Goal: Transaction & Acquisition: Register for event/course

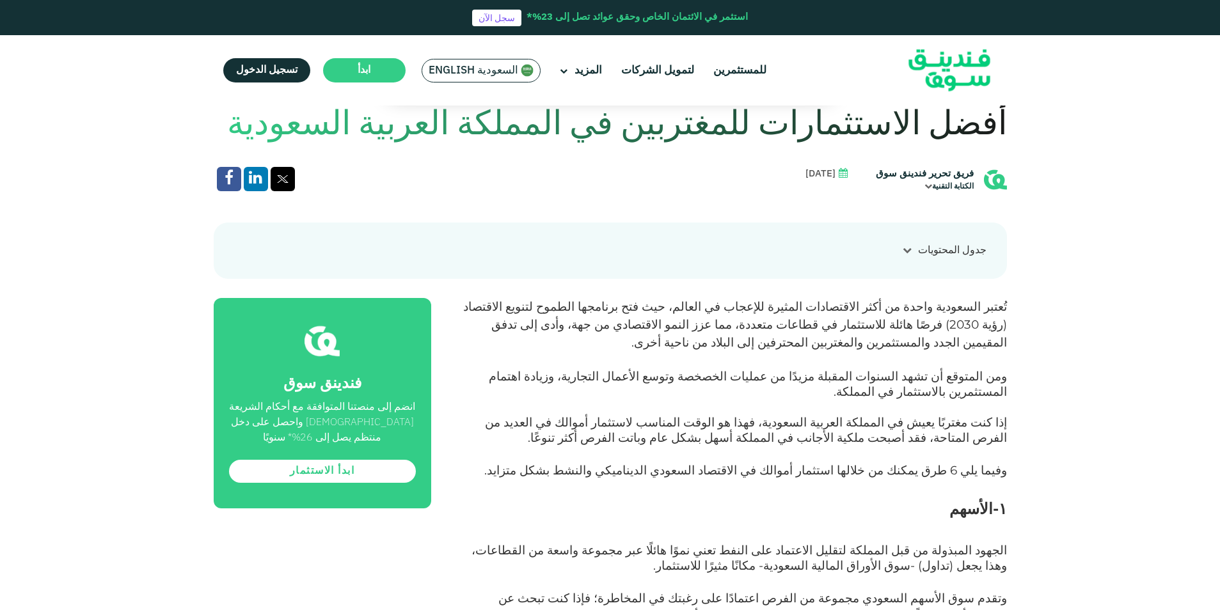
scroll to position [512, 0]
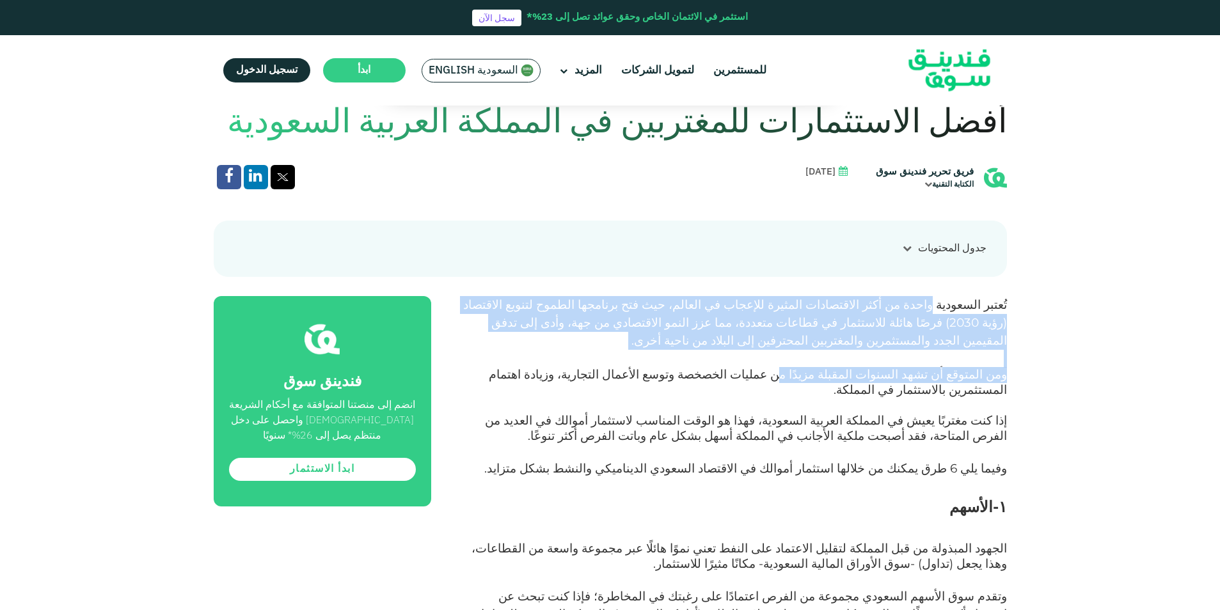
drag, startPoint x: 947, startPoint y: 313, endPoint x: 837, endPoint y: 373, distance: 125.1
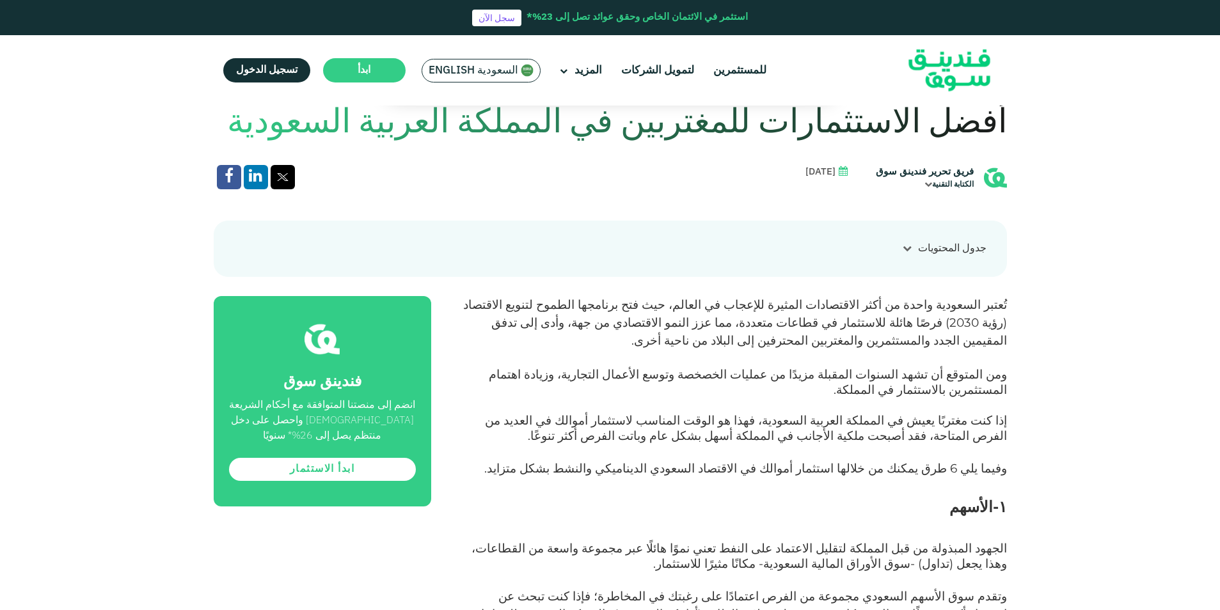
drag, startPoint x: 837, startPoint y: 373, endPoint x: 728, endPoint y: 439, distance: 127.3
click at [728, 439] on p "إذا كنت مغتربًا يعيش في المملكة العربية السعودية، فهذا هو الوقت المناسب لاستثما…" at bounding box center [733, 437] width 547 height 46
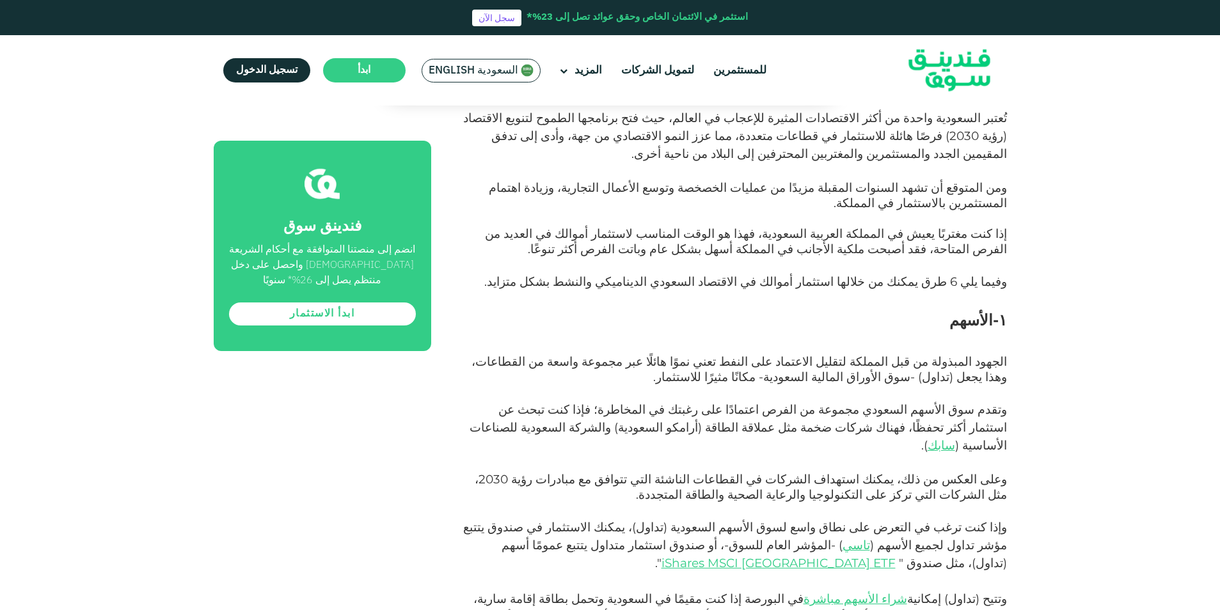
scroll to position [703, 0]
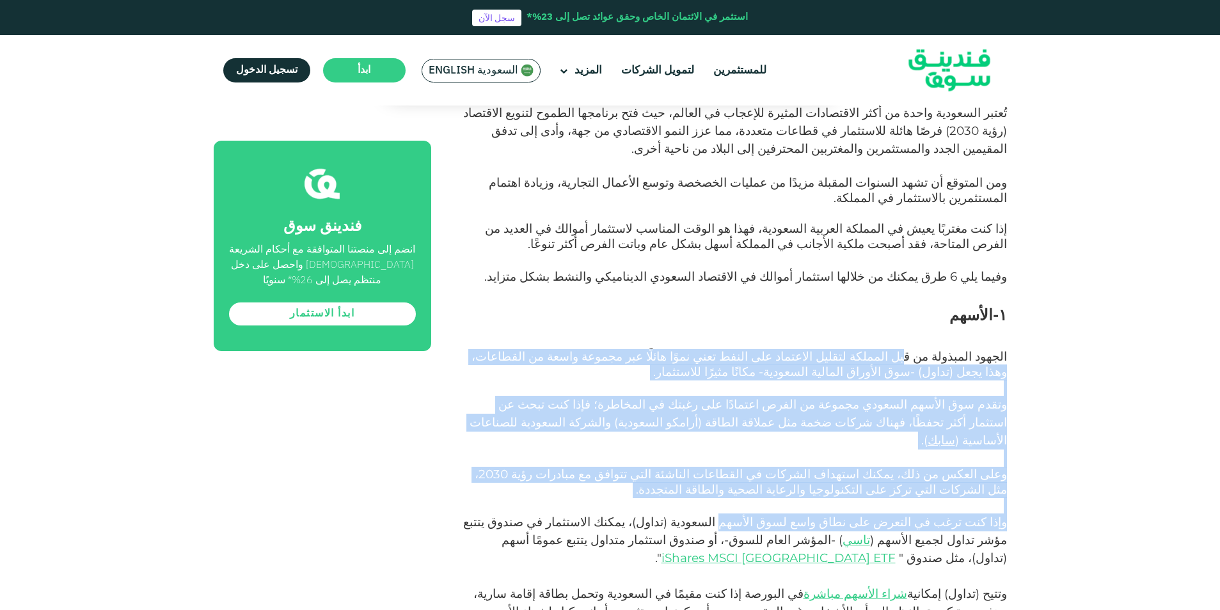
drag, startPoint x: 928, startPoint y: 342, endPoint x: 768, endPoint y: 489, distance: 217.3
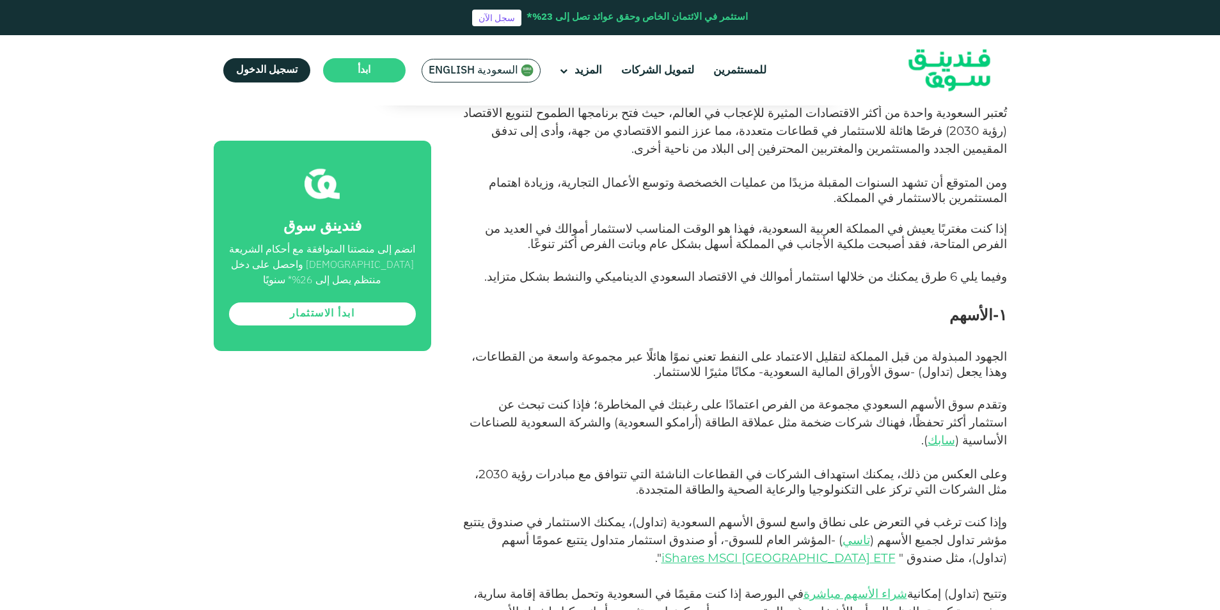
drag, startPoint x: 768, startPoint y: 489, endPoint x: 652, endPoint y: 496, distance: 116.6
click at [652, 515] on span "وإذا كنت ترغب في التعرض على نطاق واسع لسوق الأسهم السعودية (تداول)، يمكنك الاست…" at bounding box center [735, 540] width 544 height 51
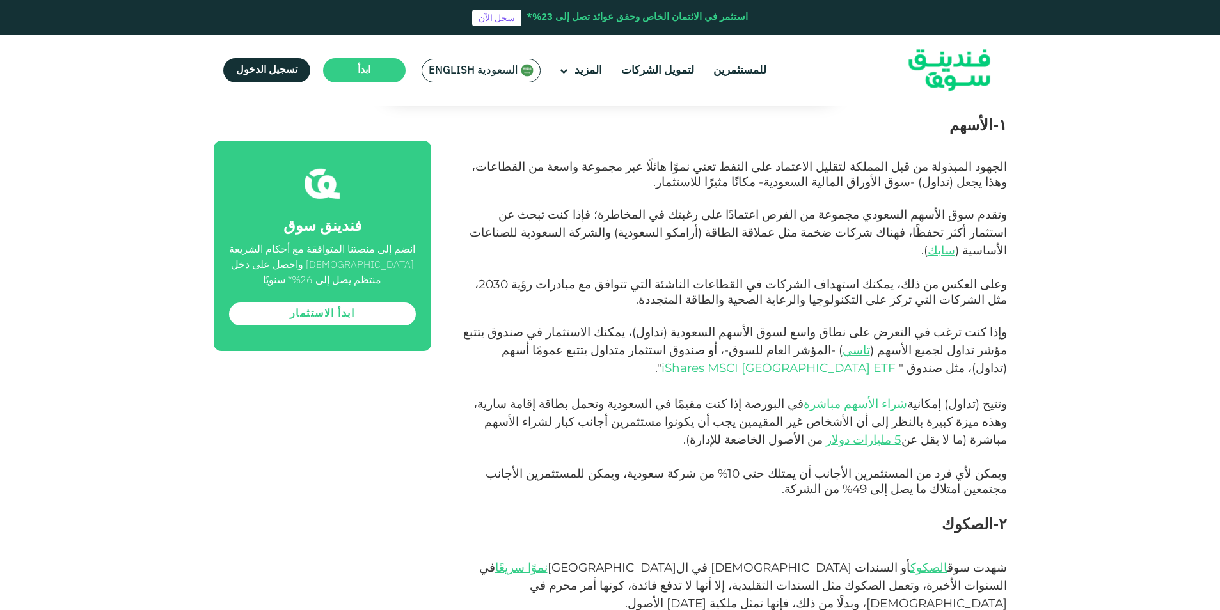
scroll to position [895, 0]
drag, startPoint x: 741, startPoint y: 140, endPoint x: 669, endPoint y: 135, distance: 72.4
drag, startPoint x: 669, startPoint y: 135, endPoint x: 656, endPoint y: 150, distance: 19.5
click at [656, 157] on span "الجهود المبذولة من قبل المملكة لتقليل الاعتماد على النفط تعني نموًا هائلًا عبر …" at bounding box center [738, 172] width 535 height 30
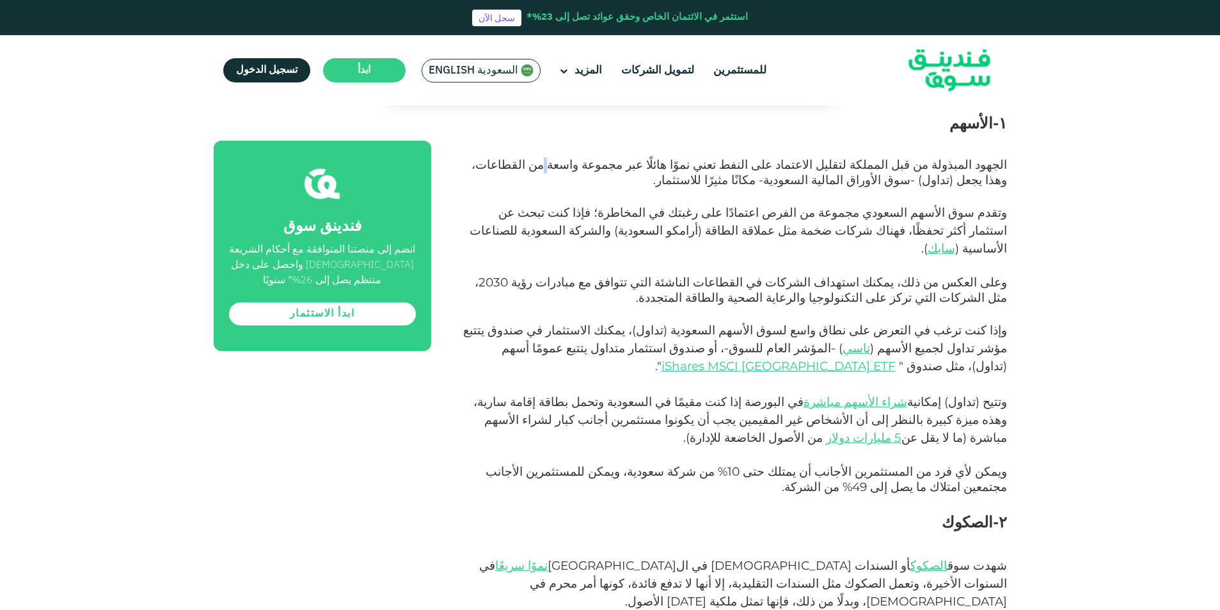
click at [656, 157] on span "الجهود المبذولة من قبل المملكة لتقليل الاعتماد على النفط تعني نموًا هائلًا عبر …" at bounding box center [738, 172] width 535 height 30
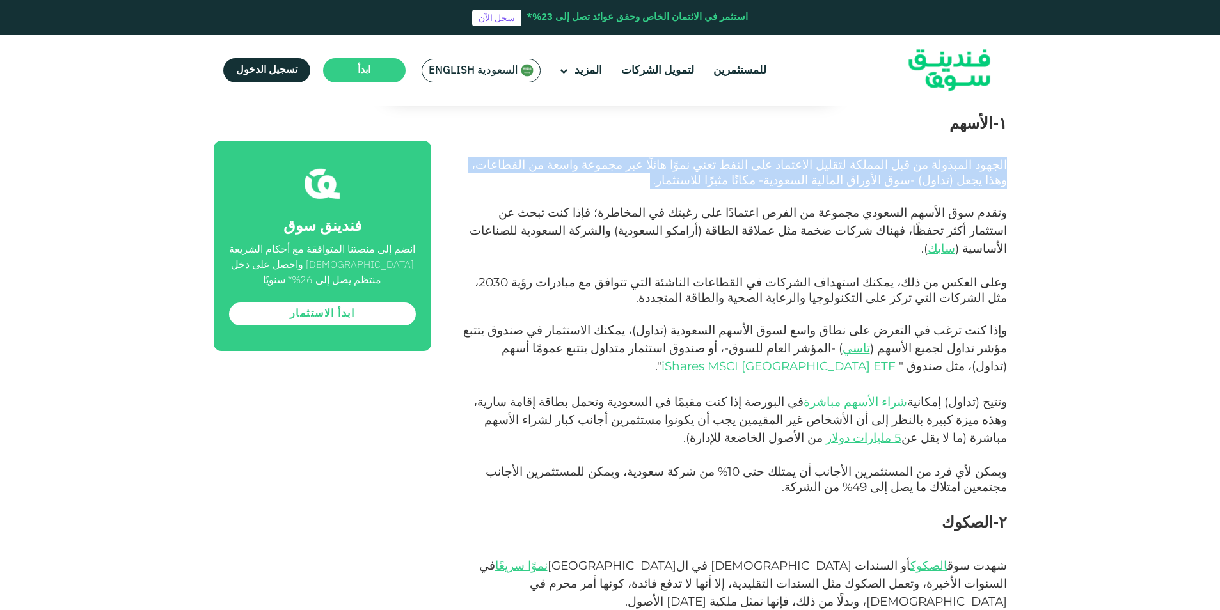
click at [656, 157] on span "الجهود المبذولة من قبل المملكة لتقليل الاعتماد على النفط تعني نموًا هائلًا عبر …" at bounding box center [738, 172] width 535 height 30
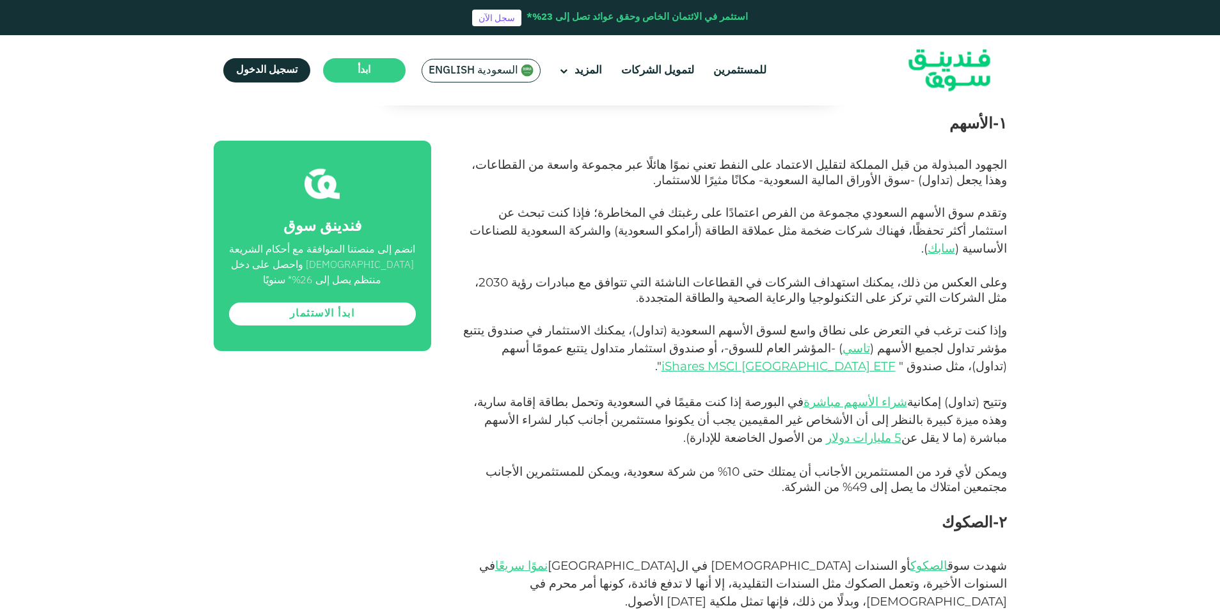
click at [667, 465] on p "ويمكن لأي فرد من المستثمرين الأجانب أن يمتلك حتى 10% من شركة سعودية، ويمكن للمس…" at bounding box center [733, 488] width 547 height 46
click at [940, 210] on span "وتقدم سوق الأسهم السعودي مجموعة من الفرص اعتمادًا على رغبتك في المخاطرة؛ فإذا ك…" at bounding box center [752, 221] width 508 height 33
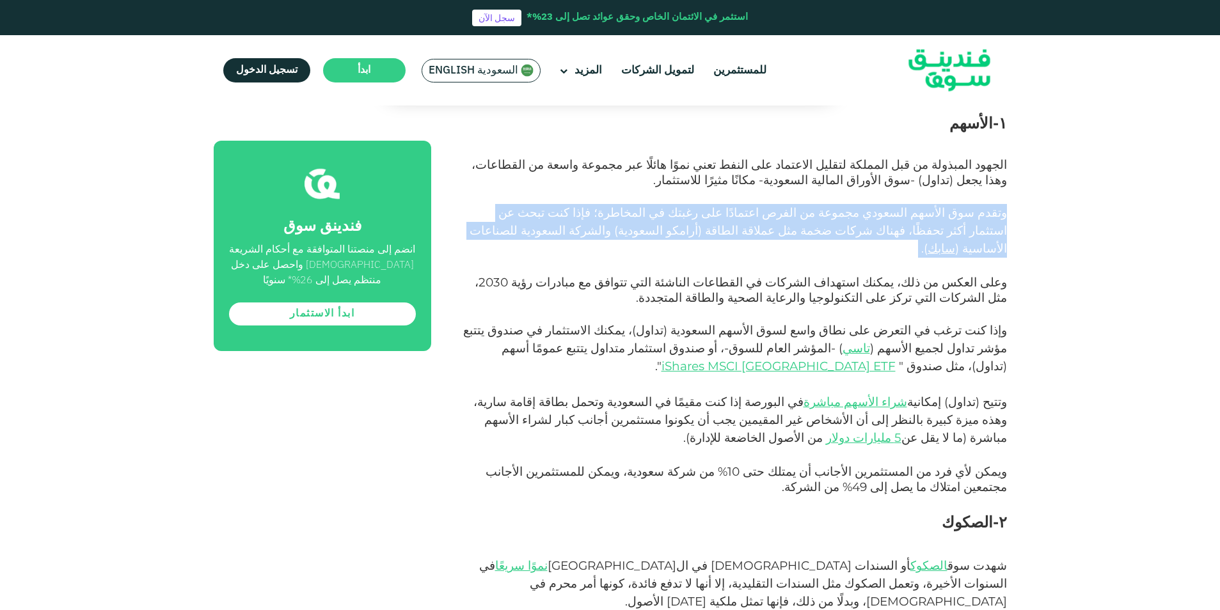
click at [940, 210] on span "وتقدم سوق الأسهم السعودي مجموعة من الفرص اعتمادًا على رغبتك في المخاطرة؛ فإذا ك…" at bounding box center [752, 221] width 508 height 33
drag, startPoint x: 940, startPoint y: 210, endPoint x: 874, endPoint y: 222, distance: 67.5
click at [698, 223] on span "أرامكو السعودية" at bounding box center [658, 230] width 80 height 15
click at [784, 223] on span ") والشركة السعودية للصناعات الأساسية (" at bounding box center [737, 239] width 537 height 33
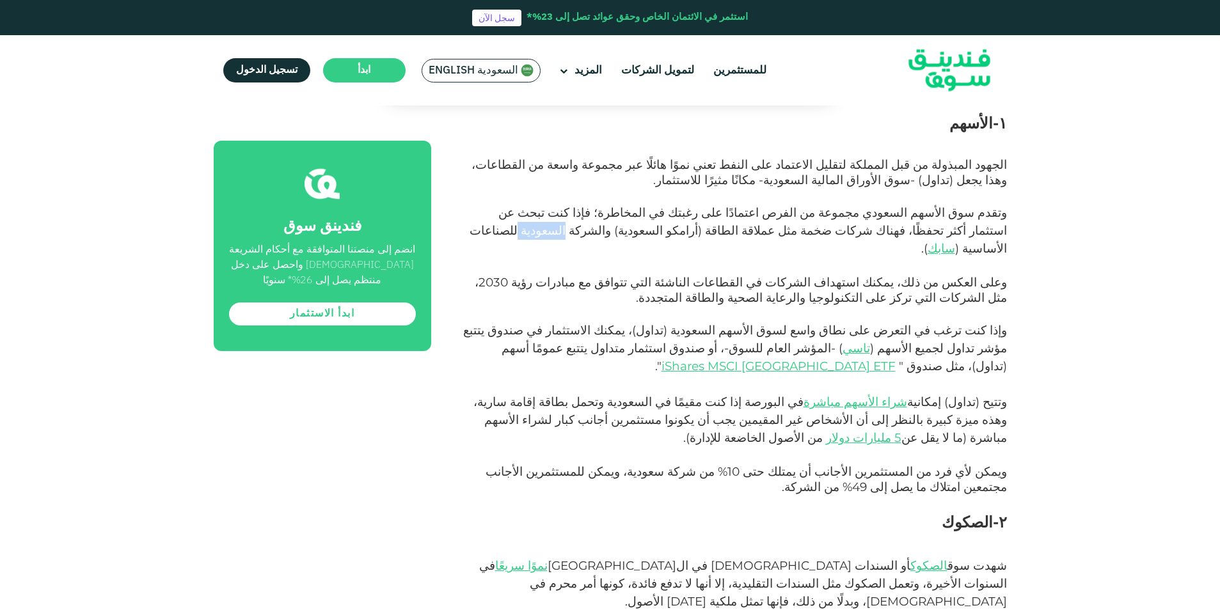
click at [784, 223] on span ") والشركة السعودية للصناعات الأساسية (" at bounding box center [737, 239] width 537 height 33
click at [783, 223] on span ") والشركة السعودية للصناعات الأساسية (" at bounding box center [737, 239] width 537 height 33
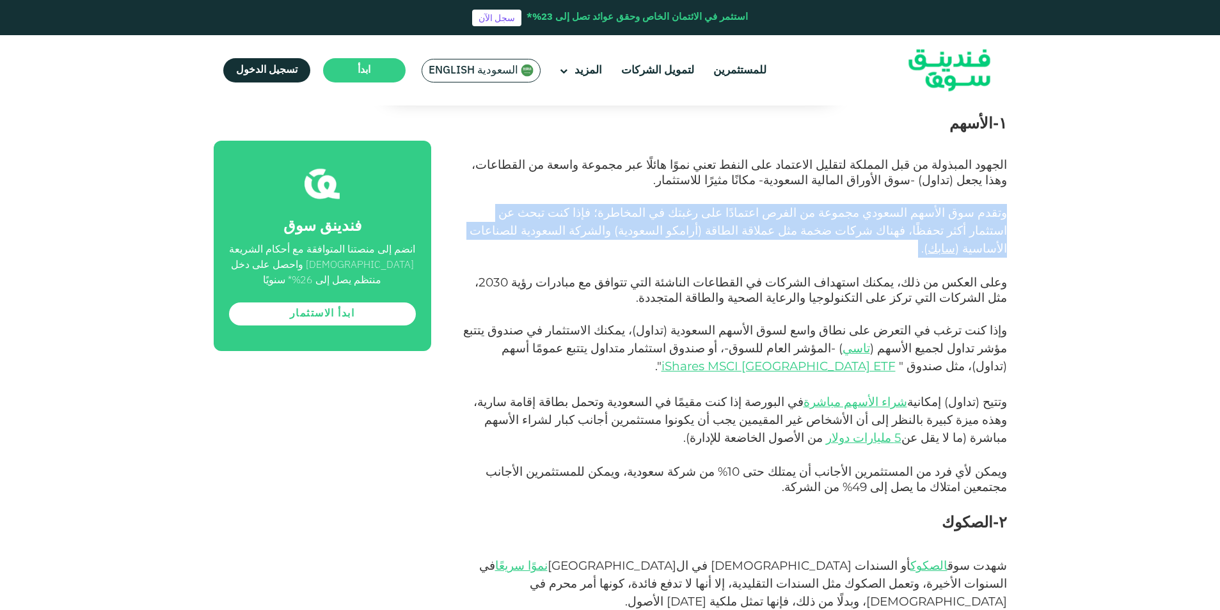
click at [783, 223] on span ") والشركة السعودية للصناعات الأساسية (" at bounding box center [737, 239] width 537 height 33
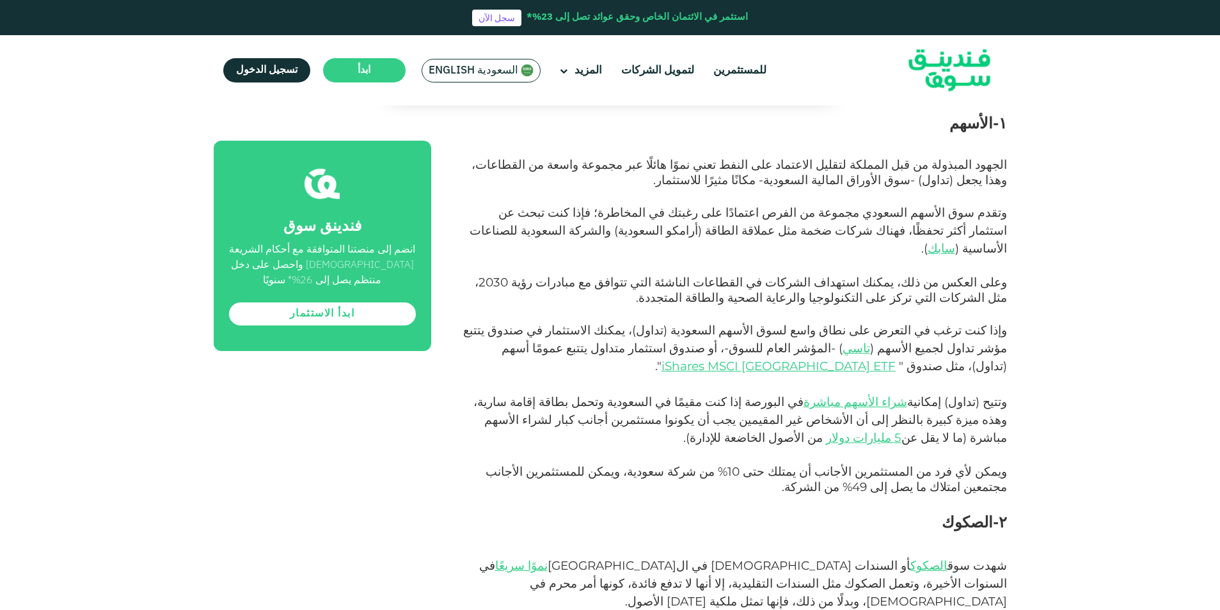
drag, startPoint x: 783, startPoint y: 216, endPoint x: 779, endPoint y: 256, distance: 40.5
click at [779, 275] on span "وعلى العكس من ذلك، يمكنك استهداف الشركات في القطاعات الناشئة التي تتوافق مع مبا…" at bounding box center [741, 290] width 532 height 30
click at [778, 275] on span "وعلى العكس من ذلك، يمكنك استهداف الشركات في القطاعات الناشئة التي تتوافق مع مبا…" at bounding box center [741, 290] width 532 height 30
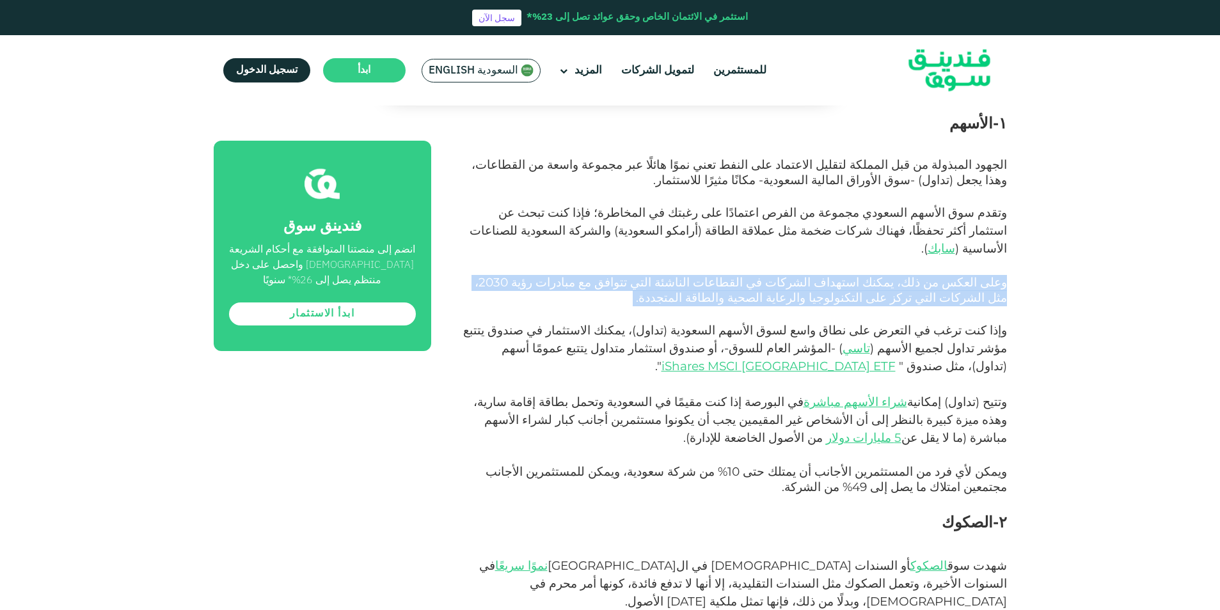
click at [778, 275] on span "وعلى العكس من ذلك، يمكنك استهداف الشركات في القطاعات الناشئة التي تتوافق مع مبا…" at bounding box center [741, 290] width 532 height 30
drag, startPoint x: 778, startPoint y: 256, endPoint x: 760, endPoint y: 267, distance: 21.2
click at [760, 276] on p "وعلى العكس من ذلك، يمكنك استهداف الشركات في القطاعات الناشئة التي تتوافق مع مبا…" at bounding box center [733, 299] width 547 height 46
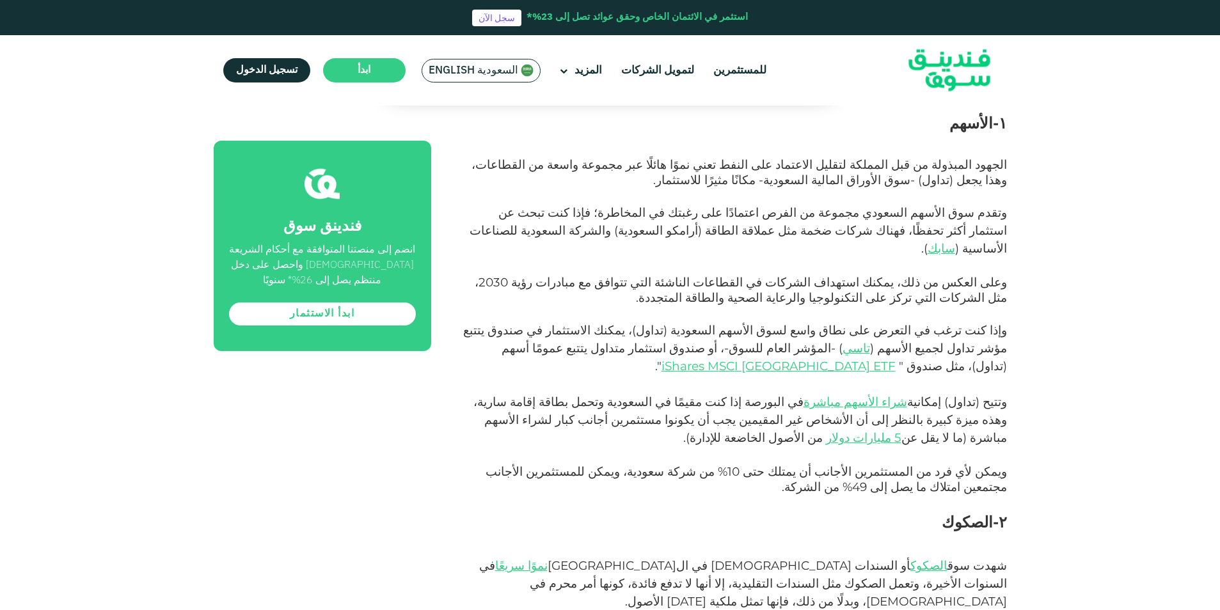
click at [756, 280] on p "وعلى العكس من ذلك، يمكنك استهداف الشركات في القطاعات الناشئة التي تتوافق مع مبا…" at bounding box center [733, 299] width 547 height 46
click at [762, 276] on p "وعلى العكس من ذلك، يمكنك استهداف الشركات في القطاعات الناشئة التي تتوافق مع مبا…" at bounding box center [733, 299] width 547 height 46
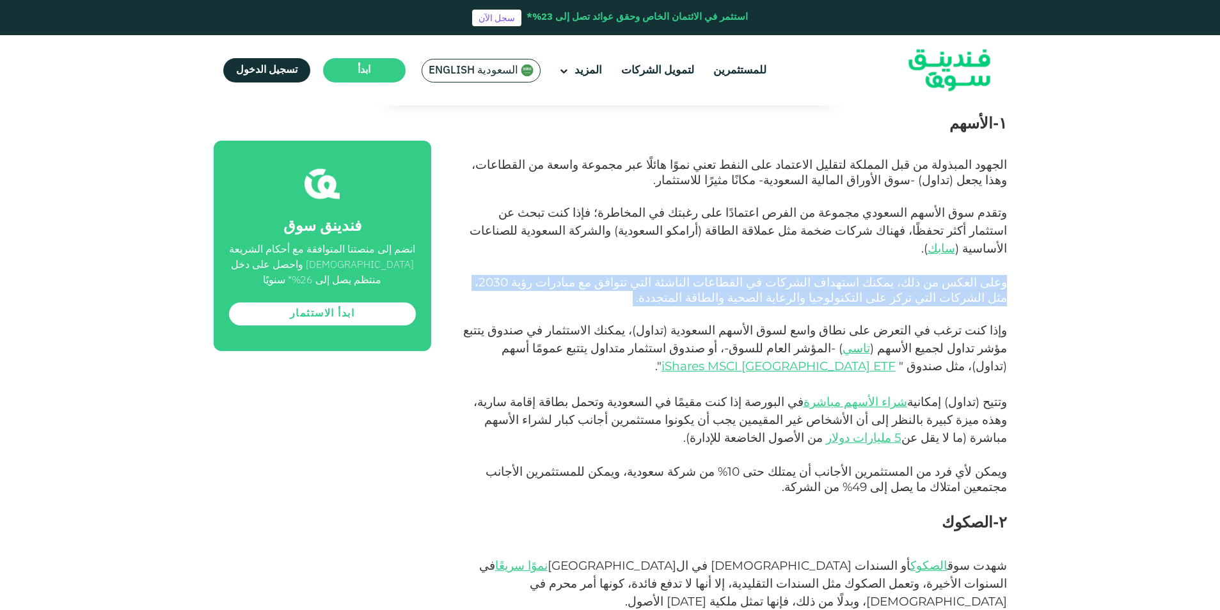
click at [762, 276] on p "وعلى العكس من ذلك، يمكنك استهداف الشركات في القطاعات الناشئة التي تتوافق مع مبا…" at bounding box center [733, 299] width 547 height 46
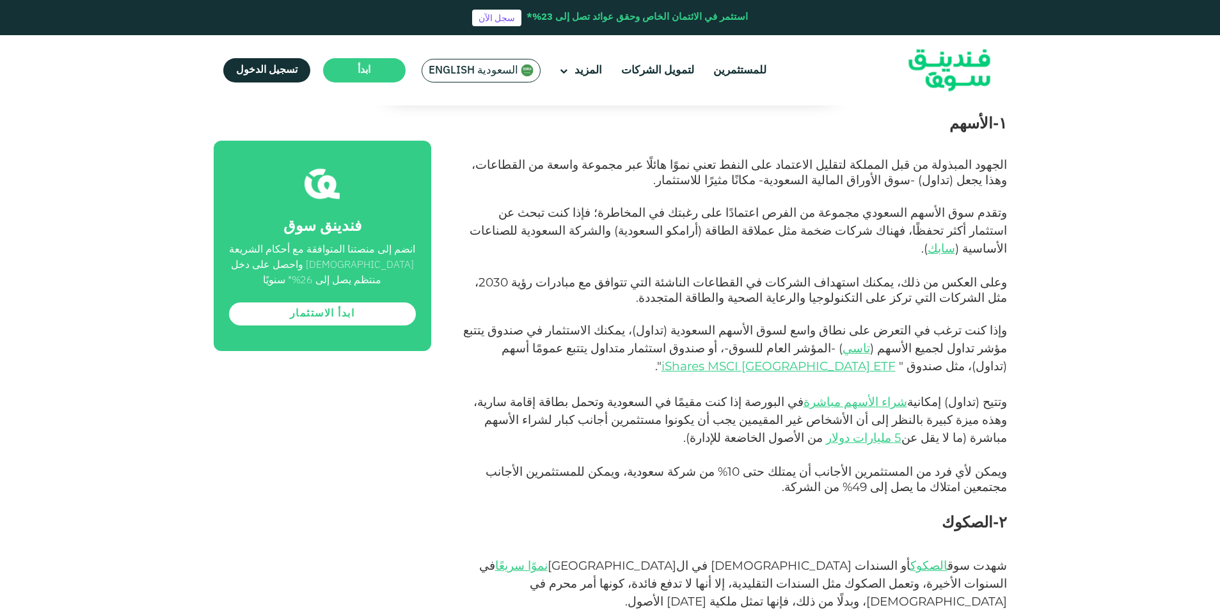
drag, startPoint x: 762, startPoint y: 266, endPoint x: 757, endPoint y: 301, distance: 35.5
click at [757, 323] on span "وإذا كنت ترغب في التعرض على نطاق واسع لسوق الأسهم السعودية (تداول)، يمكنك الاست…" at bounding box center [735, 348] width 544 height 51
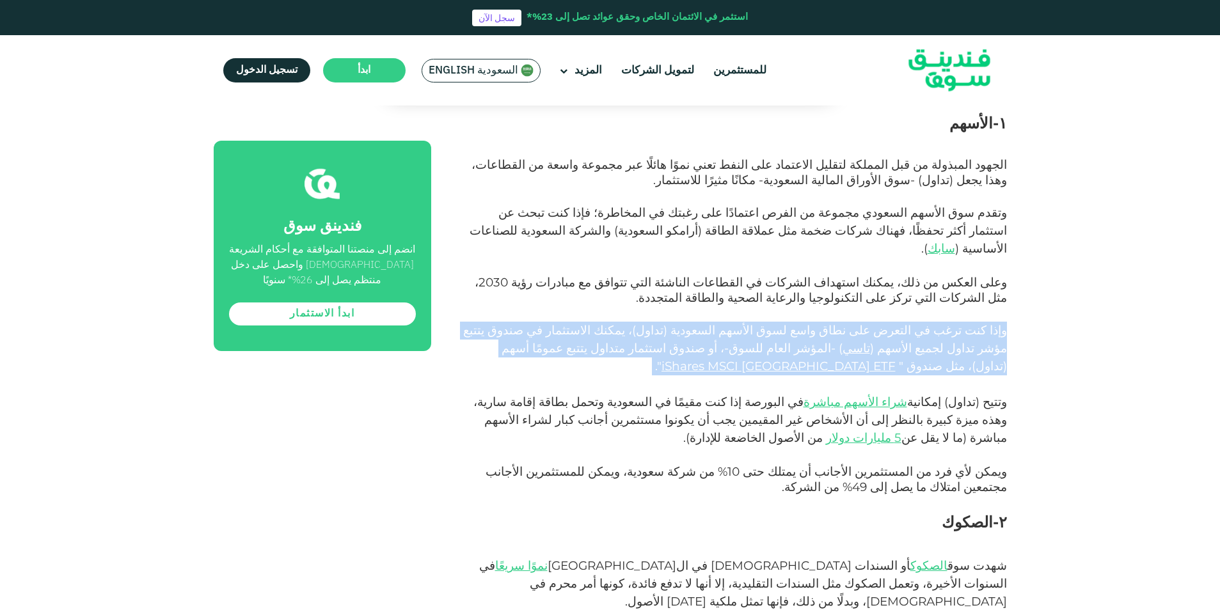
click at [757, 323] on span "وإذا كنت ترغب في التعرض على نطاق واسع لسوق الأسهم السعودية (تداول)، يمكنك الاست…" at bounding box center [735, 348] width 544 height 51
drag, startPoint x: 757, startPoint y: 300, endPoint x: 751, endPoint y: 326, distance: 26.1
click at [751, 326] on p "وإذا كنت ترغب في التعرض على نطاق واسع لسوق الأسهم السعودية (تداول)، يمكنك الاست…" at bounding box center [733, 358] width 547 height 72
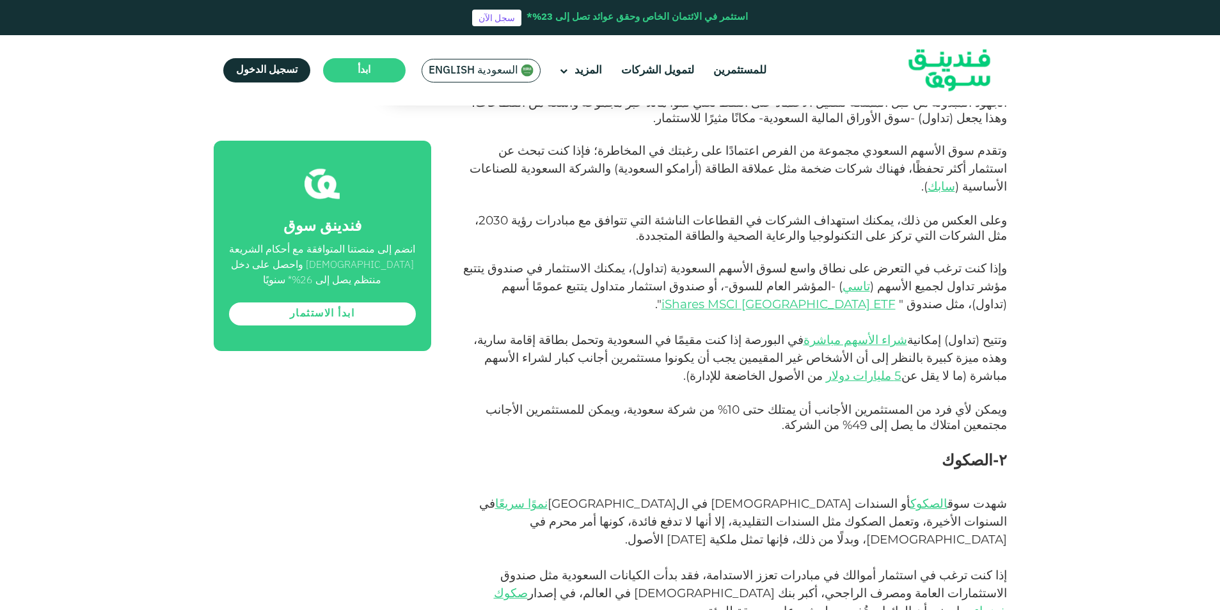
scroll to position [959, 0]
click at [806, 331] on span "في البورصة إذا كنت مقيمًا في السعودية وتحمل بطاقة إقامة سارية، وهذه ميزة كبيرة …" at bounding box center [739, 356] width 533 height 51
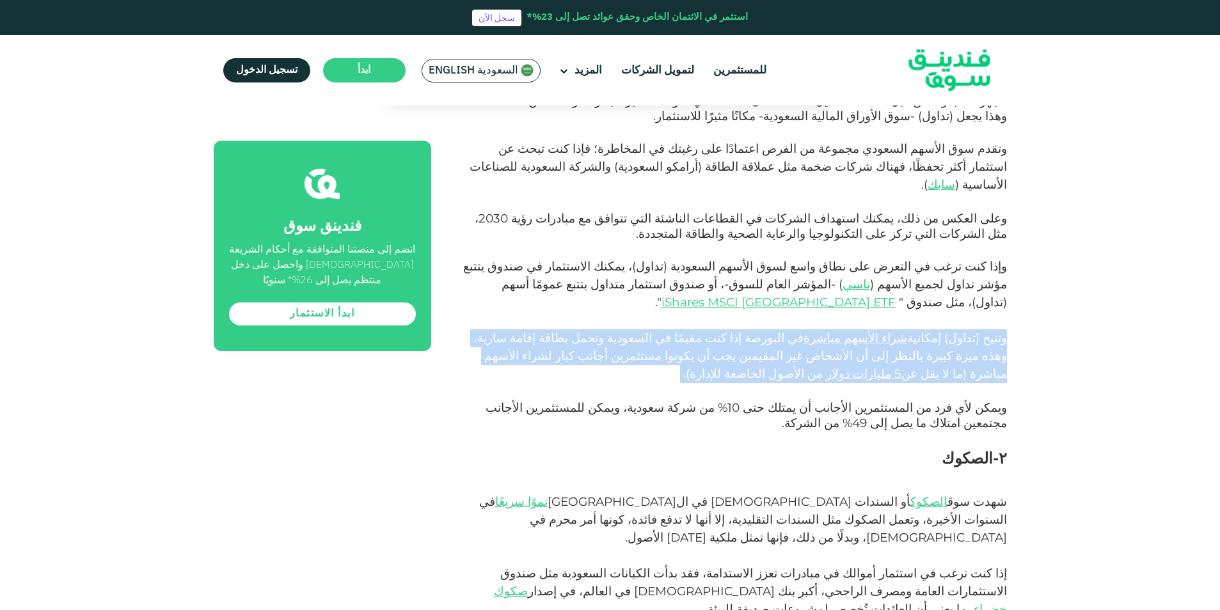
click at [806, 331] on span "في البورصة إذا كنت مقيمًا في السعودية وتحمل بطاقة إقامة سارية، وهذه ميزة كبيرة …" at bounding box center [739, 356] width 533 height 51
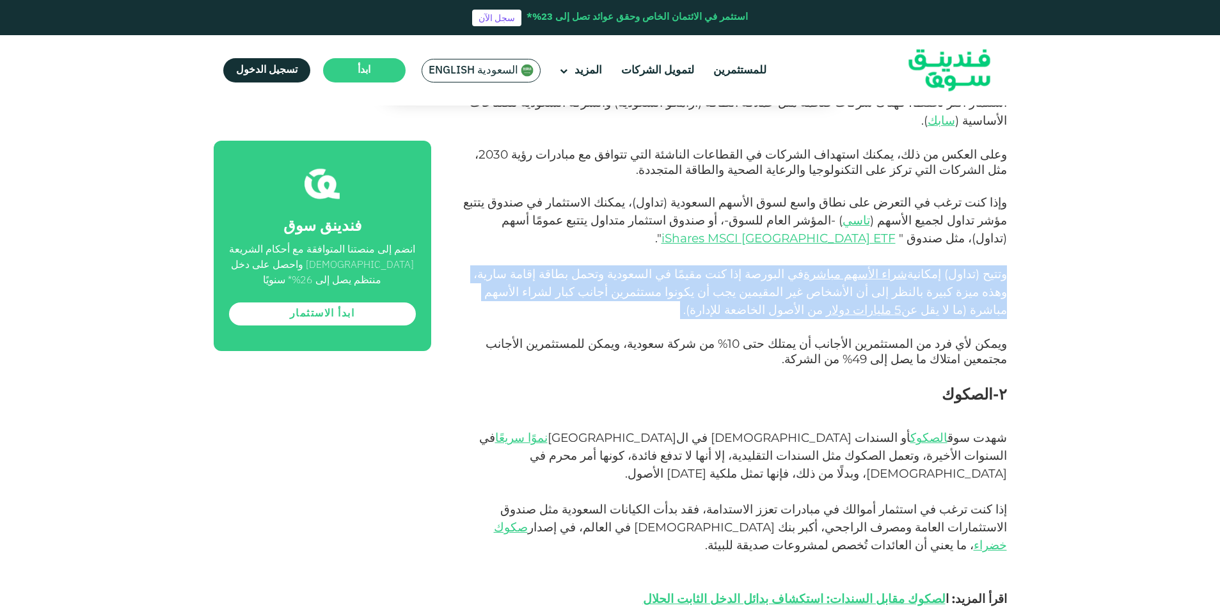
scroll to position [1087, 0]
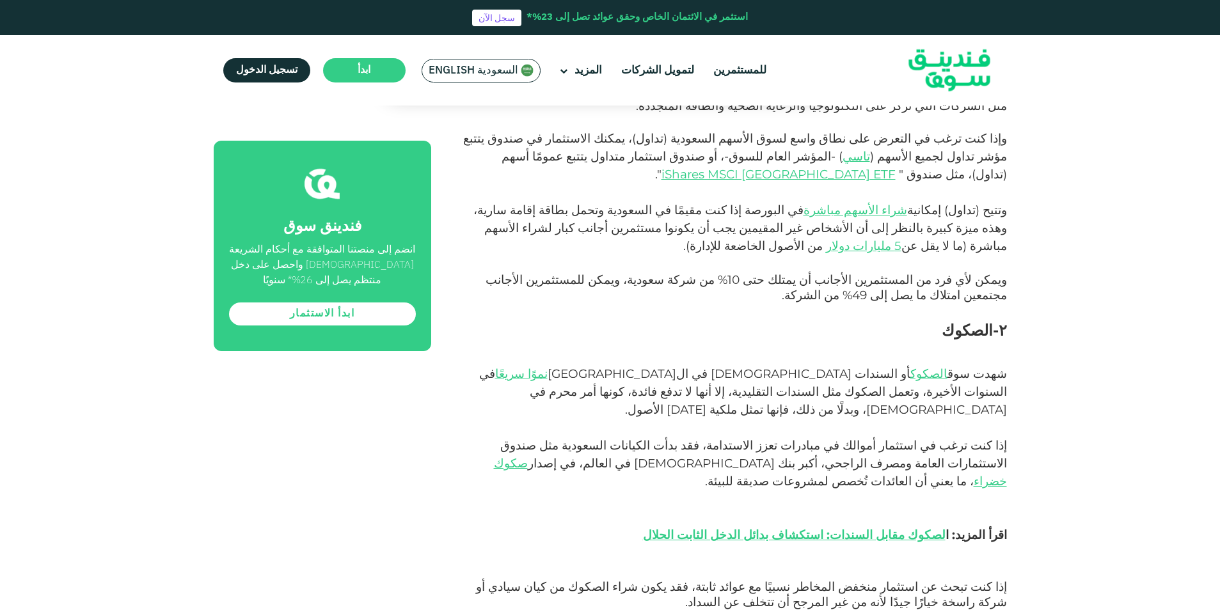
click at [768, 438] on span "إذا كنت ترغب في استثمار أموالك في مبادرات تعزز الاستدامة، فقد بدأت الكيانات الس…" at bounding box center [753, 454] width 507 height 33
click at [794, 366] on span "أو السندات [DEMOGRAPHIC_DATA] في ال[GEOGRAPHIC_DATA]" at bounding box center [728, 373] width 363 height 15
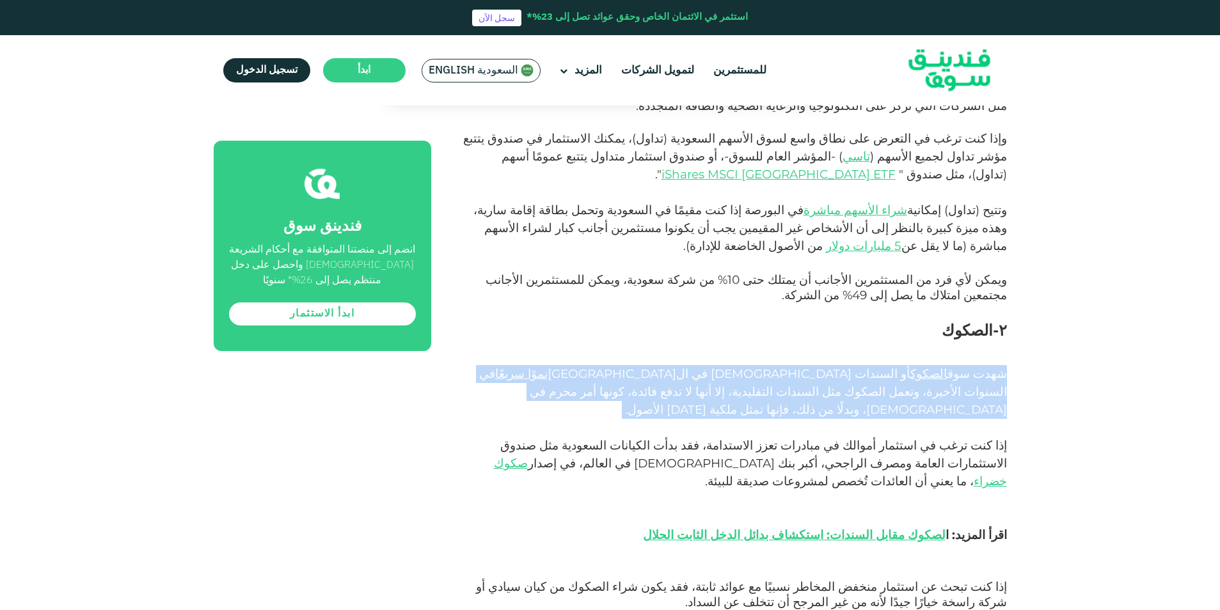
click at [794, 366] on span "أو السندات [DEMOGRAPHIC_DATA] في ال[GEOGRAPHIC_DATA]" at bounding box center [728, 373] width 363 height 15
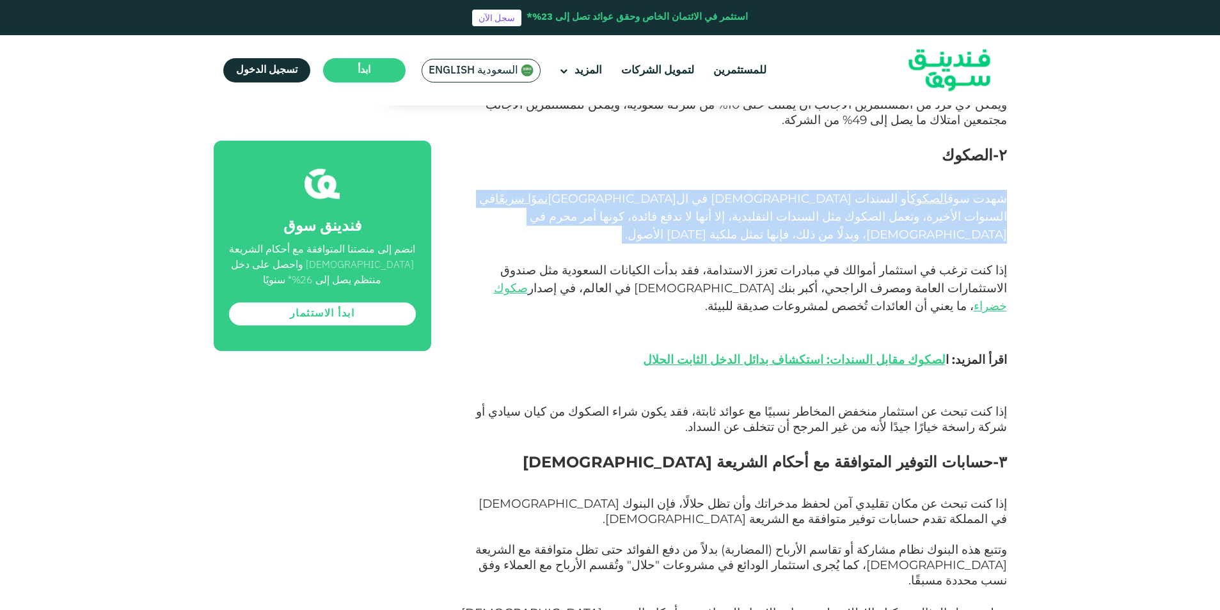
scroll to position [1279, 0]
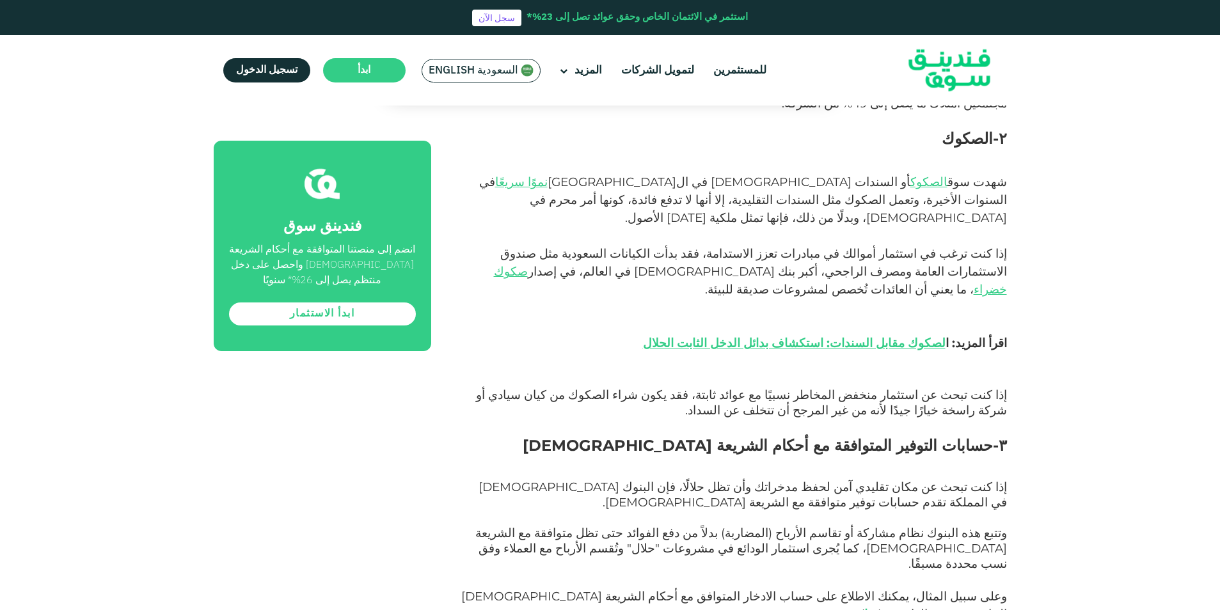
click at [764, 434] on h2 "٣-حسابات التوفير المتوافقة مع أحكام الشريعة [DEMOGRAPHIC_DATA]" at bounding box center [733, 457] width 547 height 46
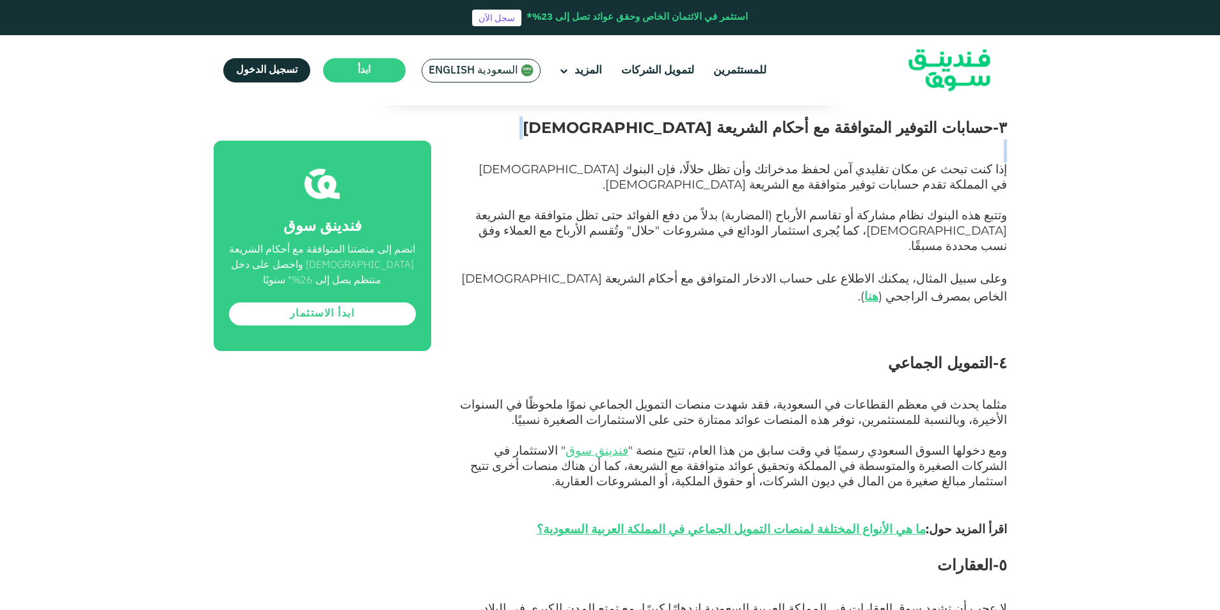
scroll to position [1599, 0]
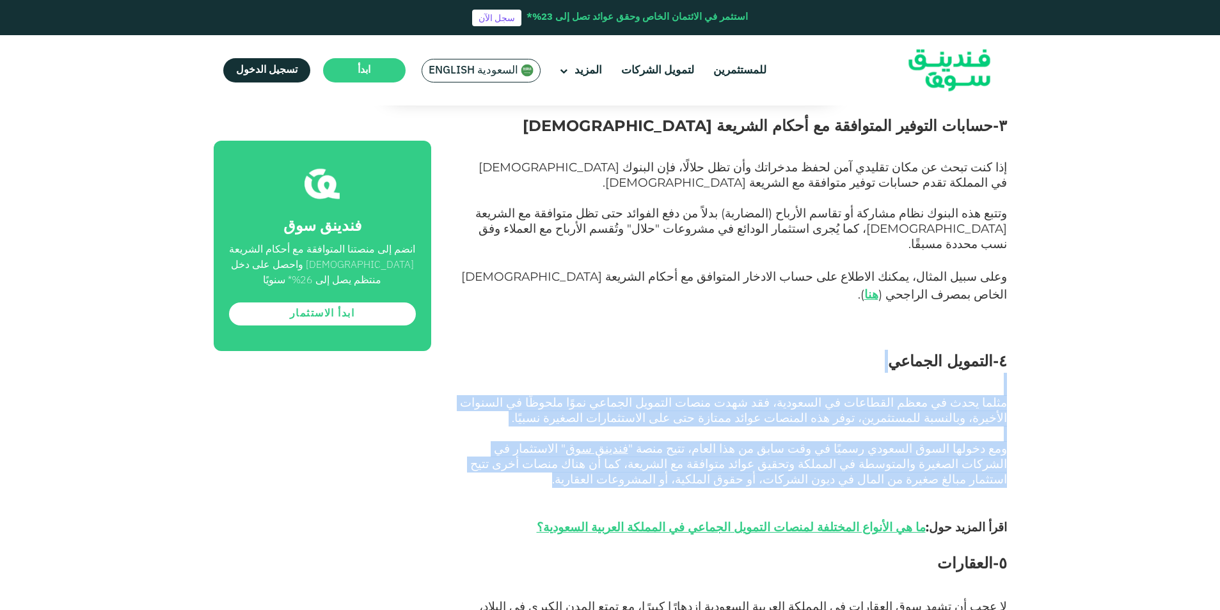
drag, startPoint x: 760, startPoint y: 382, endPoint x: 750, endPoint y: 279, distance: 104.1
click at [750, 279] on div "تُعتبر السعودية واحدة من أكثر الاقتصادات المثيرة للإعجاب في العالم، حيث فتح برن…" at bounding box center [733, 297] width 547 height 2176
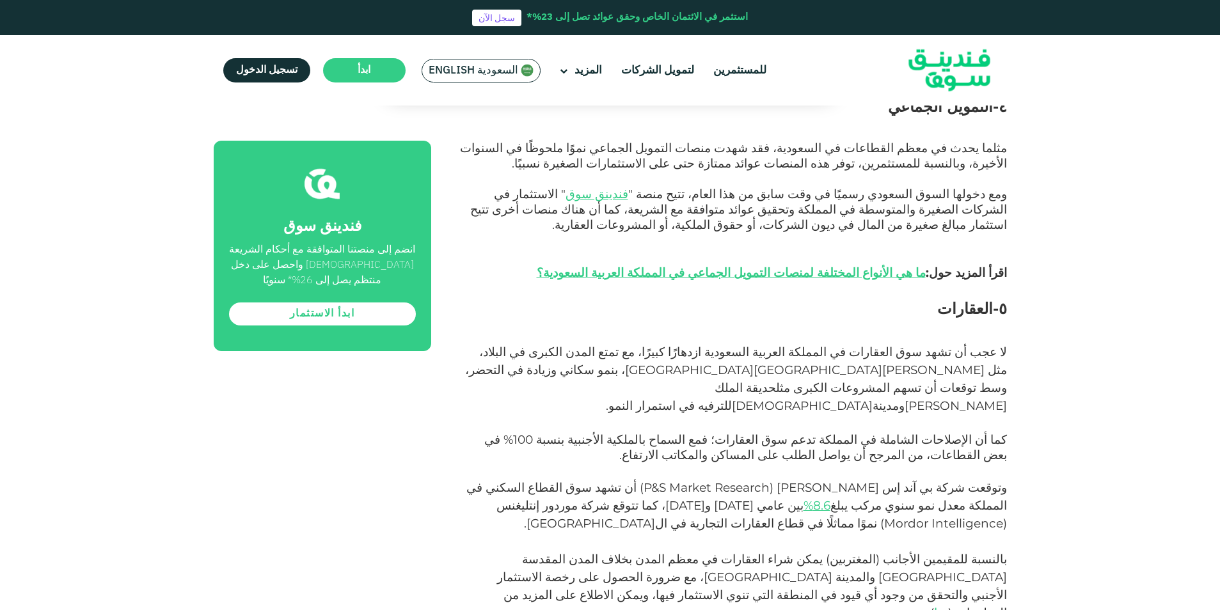
scroll to position [1855, 0]
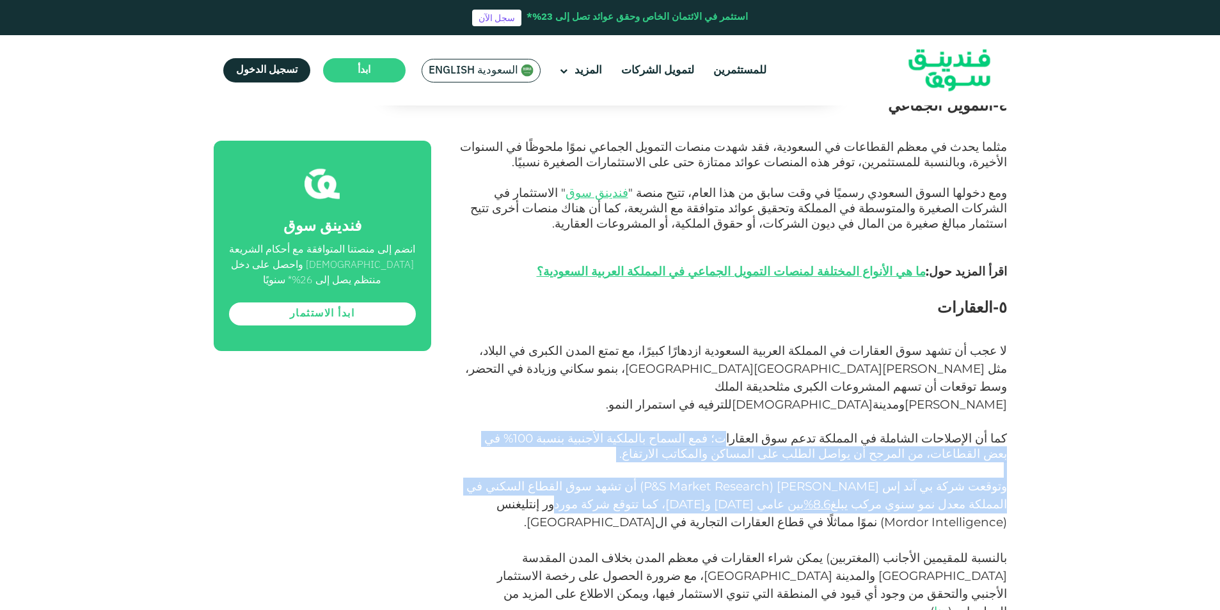
drag, startPoint x: 796, startPoint y: 304, endPoint x: 740, endPoint y: 361, distance: 79.6
click at [742, 361] on div "تُعتبر السعودية واحدة من أكثر الاقتصادات المثيرة للإعجاب في العالم، حيث فتح برن…" at bounding box center [733, 41] width 547 height 2176
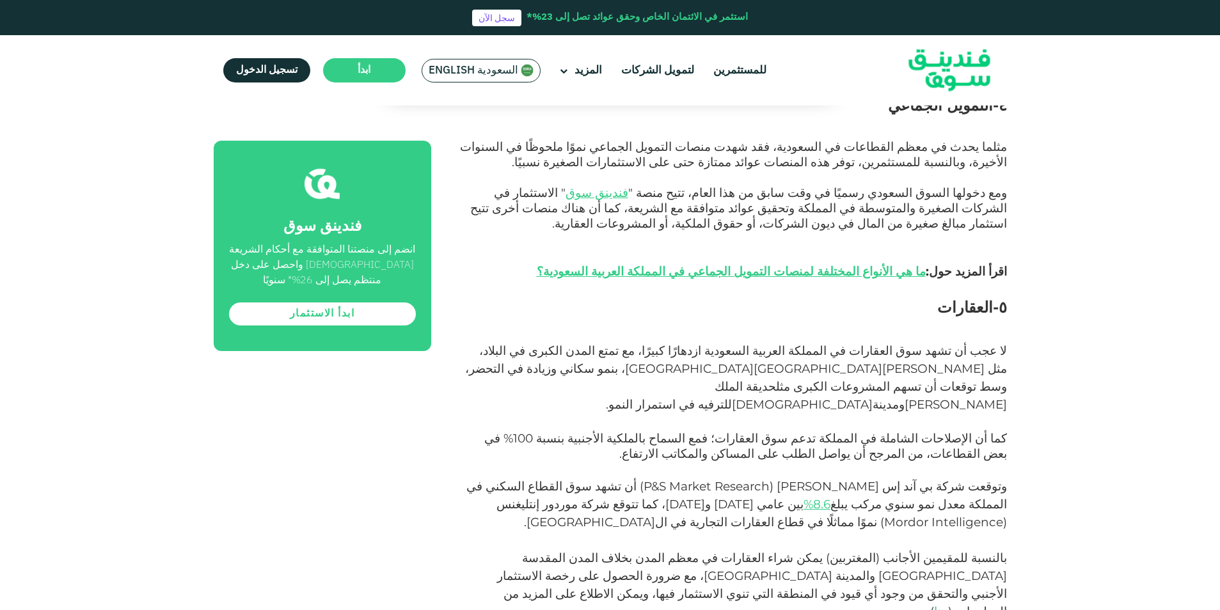
drag, startPoint x: 740, startPoint y: 361, endPoint x: 704, endPoint y: 366, distance: 36.3
click at [884, 515] on span "Mordor Intelligence" at bounding box center [943, 522] width 119 height 15
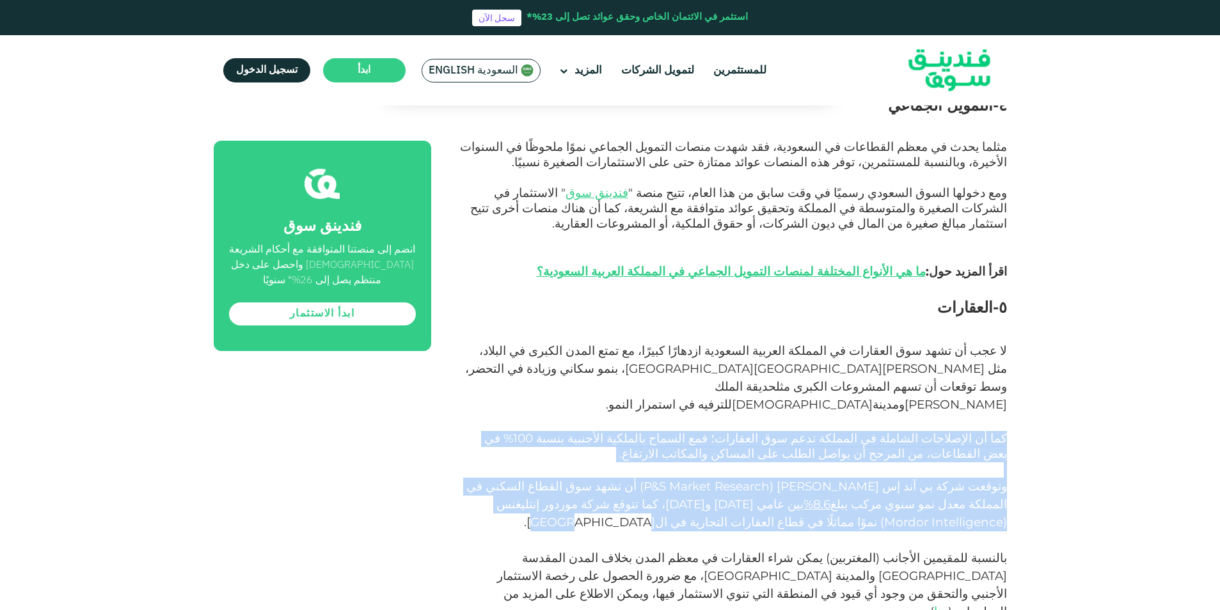
drag, startPoint x: 654, startPoint y: 362, endPoint x: 663, endPoint y: 320, distance: 43.3
click at [663, 320] on div "تُعتبر السعودية واحدة من أكثر الاقتصادات المثيرة للإعجاب في العالم، حيث فتح برن…" at bounding box center [733, 41] width 547 height 2176
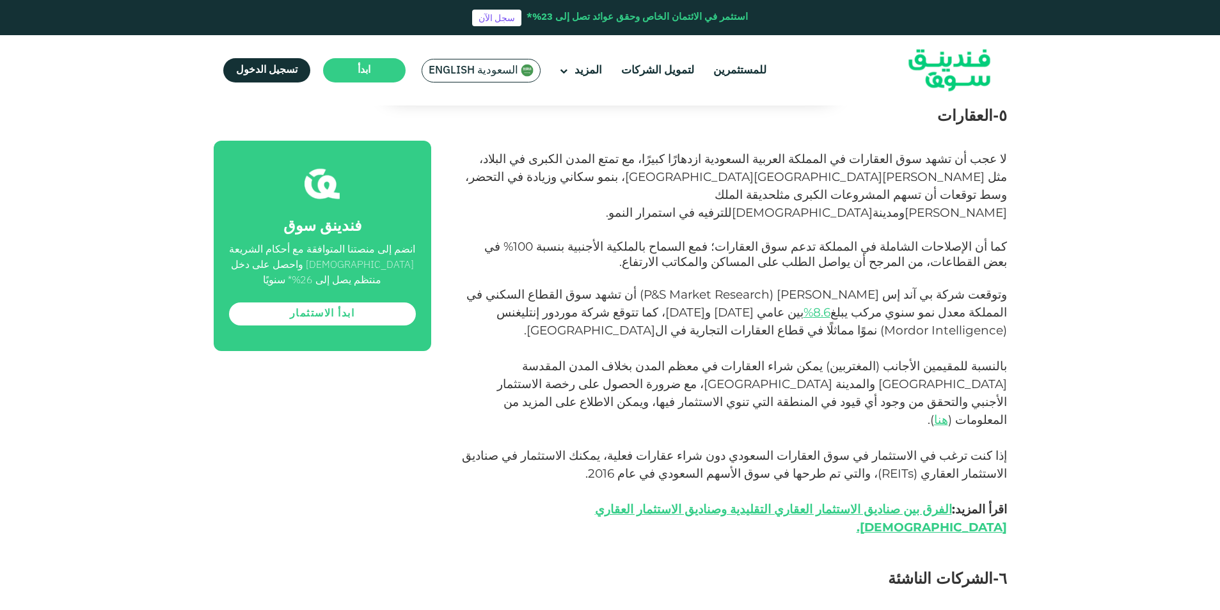
click at [698, 552] on p at bounding box center [733, 559] width 547 height 15
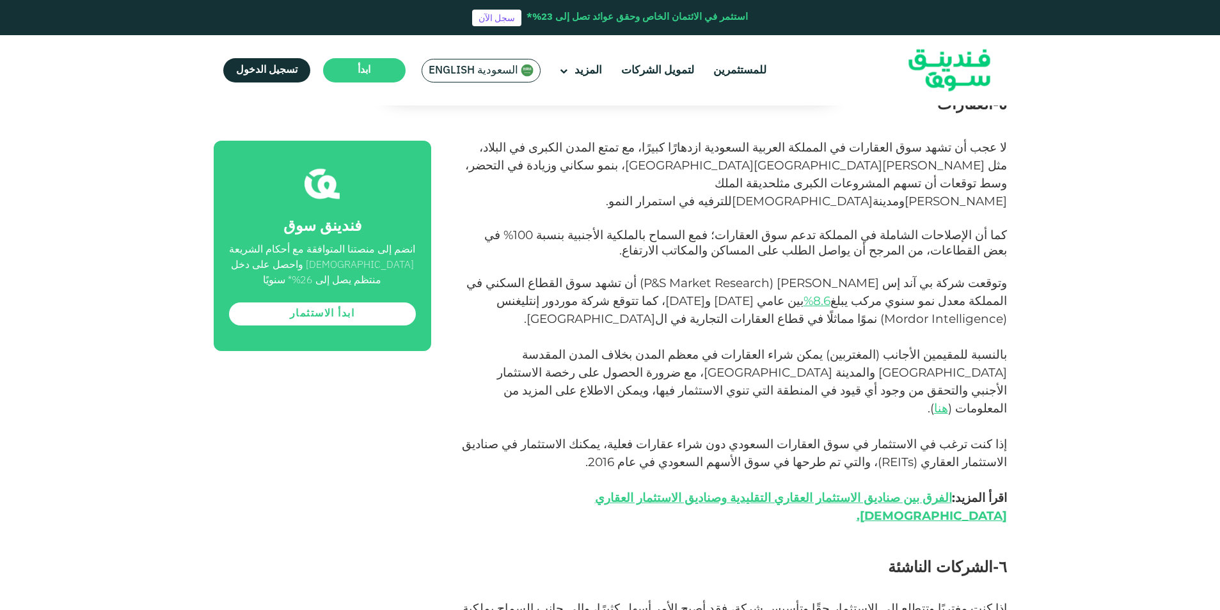
scroll to position [2047, 0]
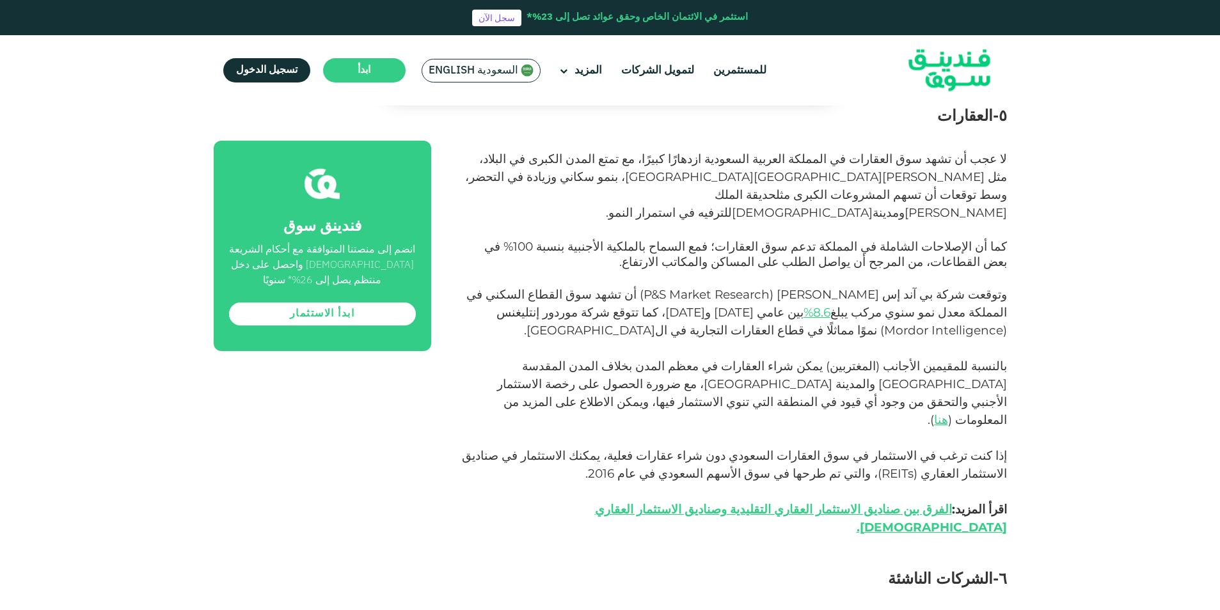
click at [400, 274] on div "انضم إلى منصتنا المتوافقة مع أحكام الشريعة [DEMOGRAPHIC_DATA] واحصل على دخل منت…" at bounding box center [322, 265] width 187 height 46
click at [363, 318] on link "ابدأ الاستثمار" at bounding box center [322, 314] width 187 height 23
